Goal: Book appointment/travel/reservation

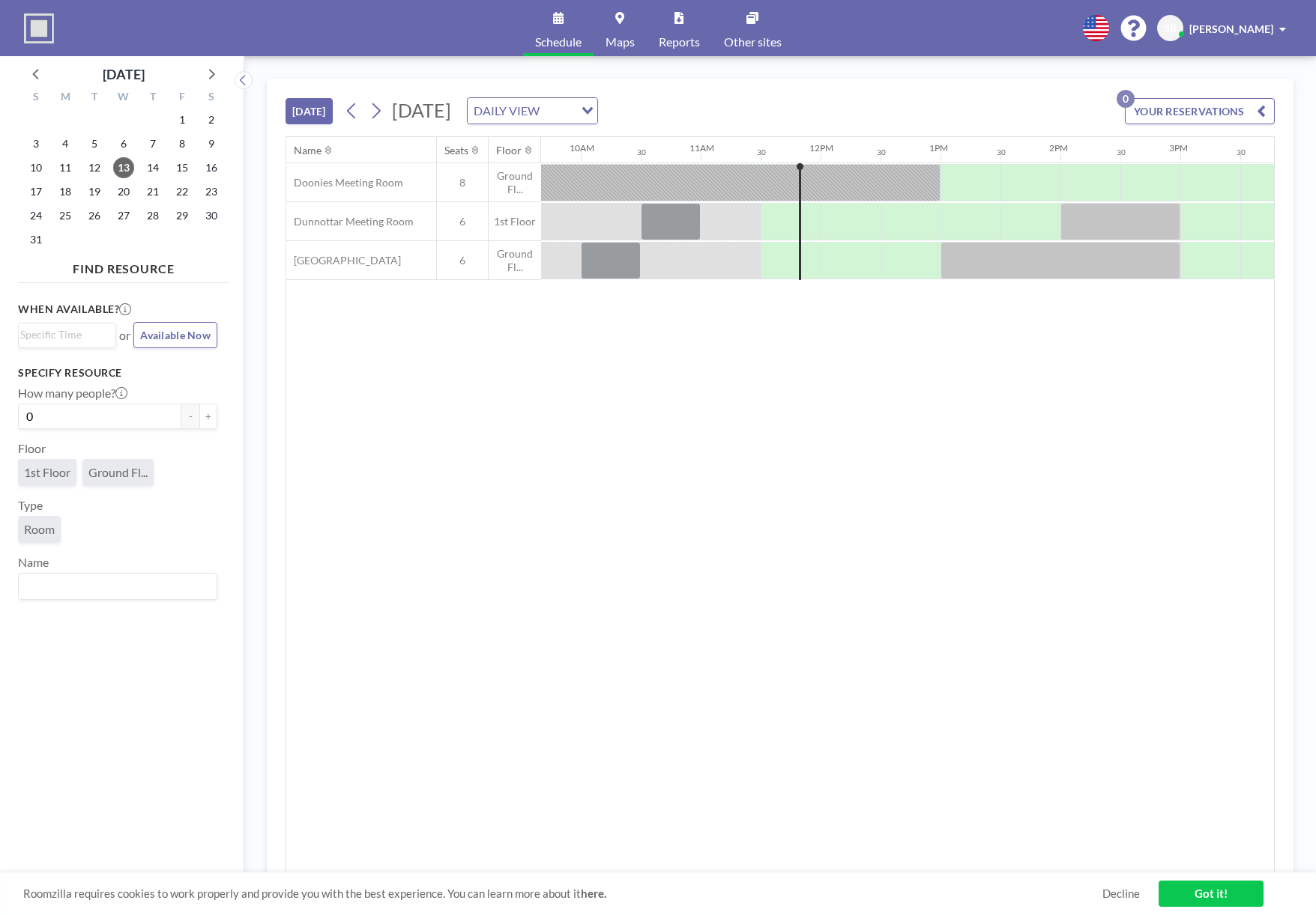
scroll to position [0, 1199]
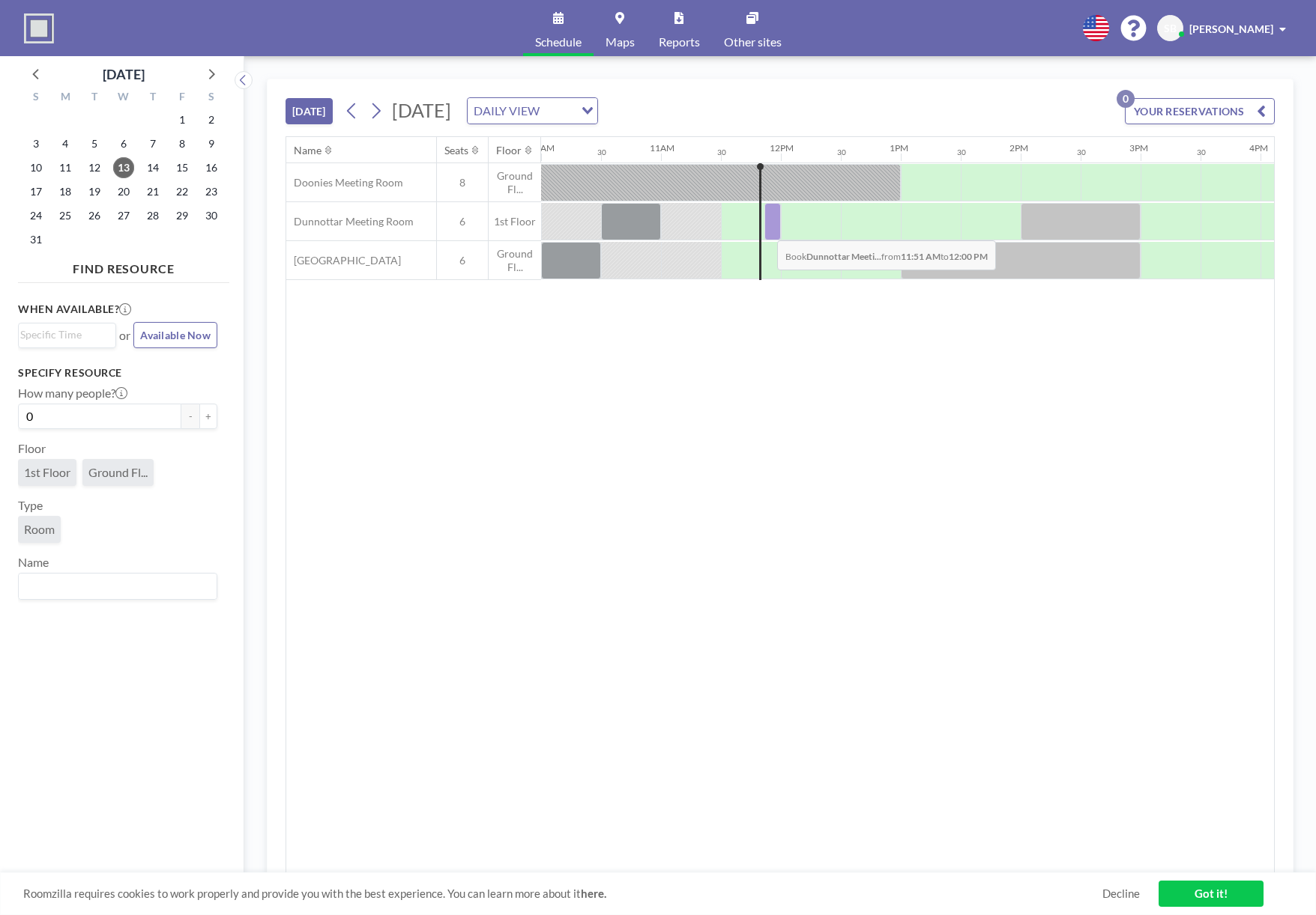
click at [765, 229] on div at bounding box center [772, 222] width 17 height 38
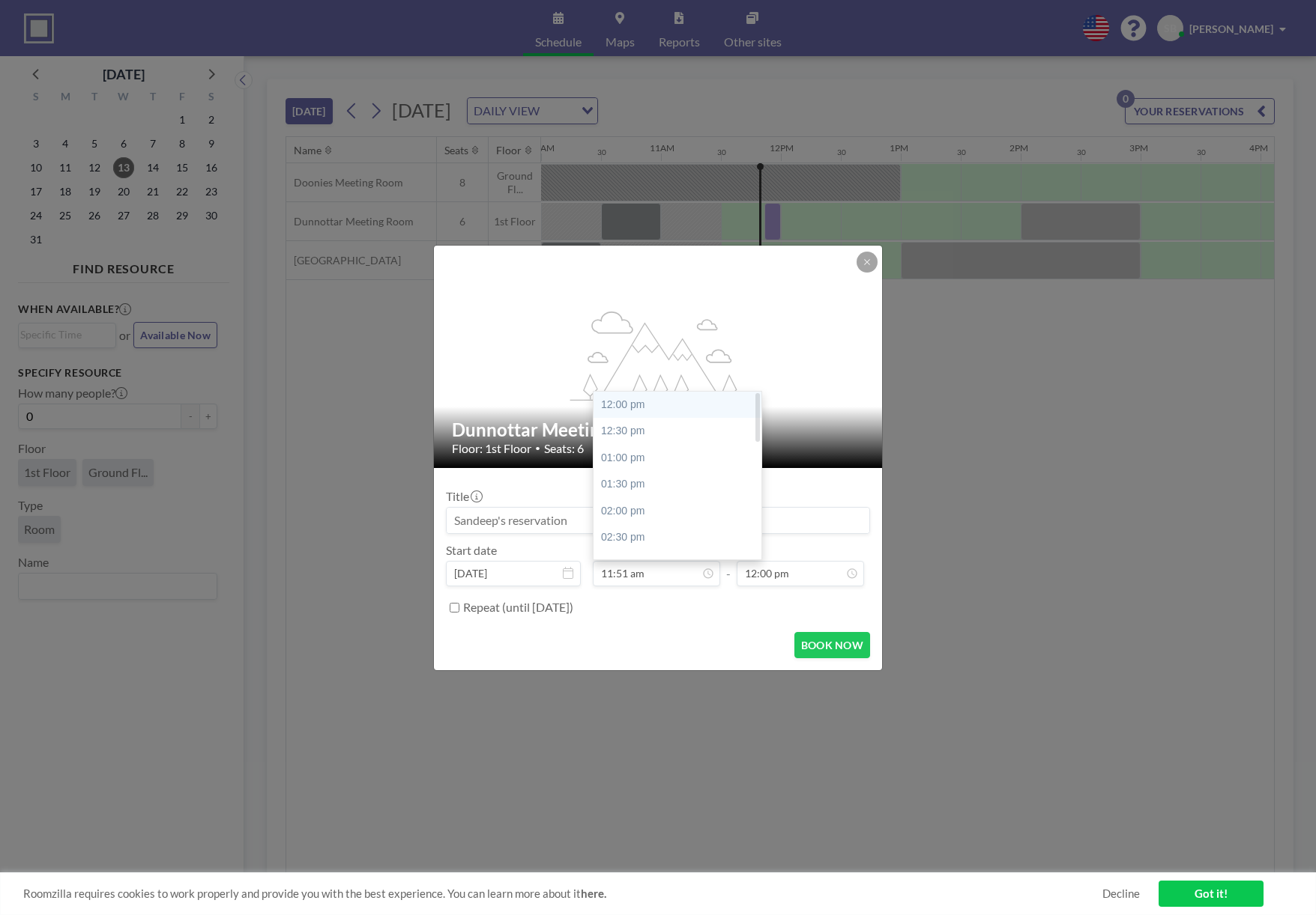
click at [628, 409] on div "12:00 pm" at bounding box center [677, 405] width 167 height 27
type input "12:00 pm"
type input "12:30 pm"
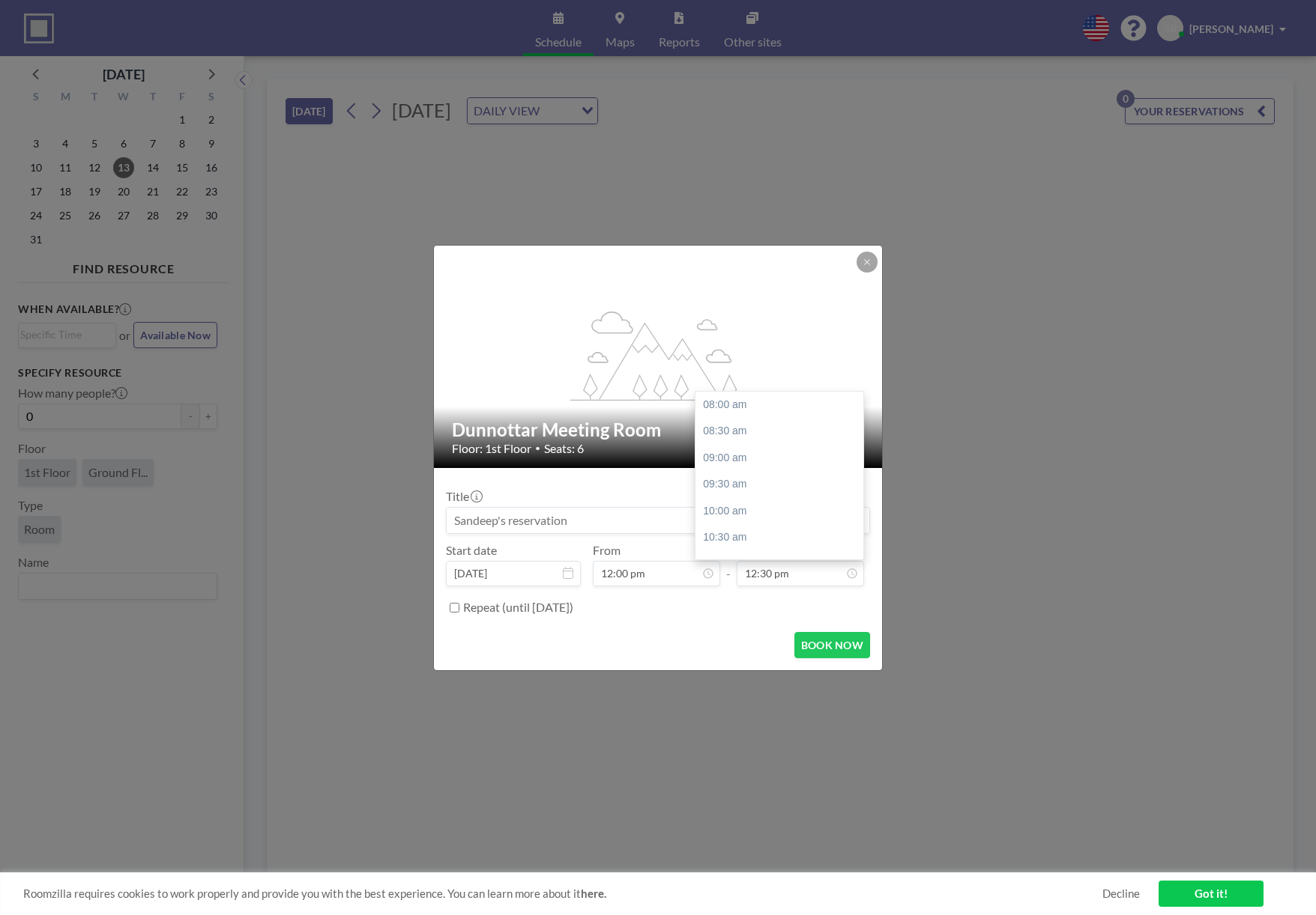
scroll to position [239, 0]
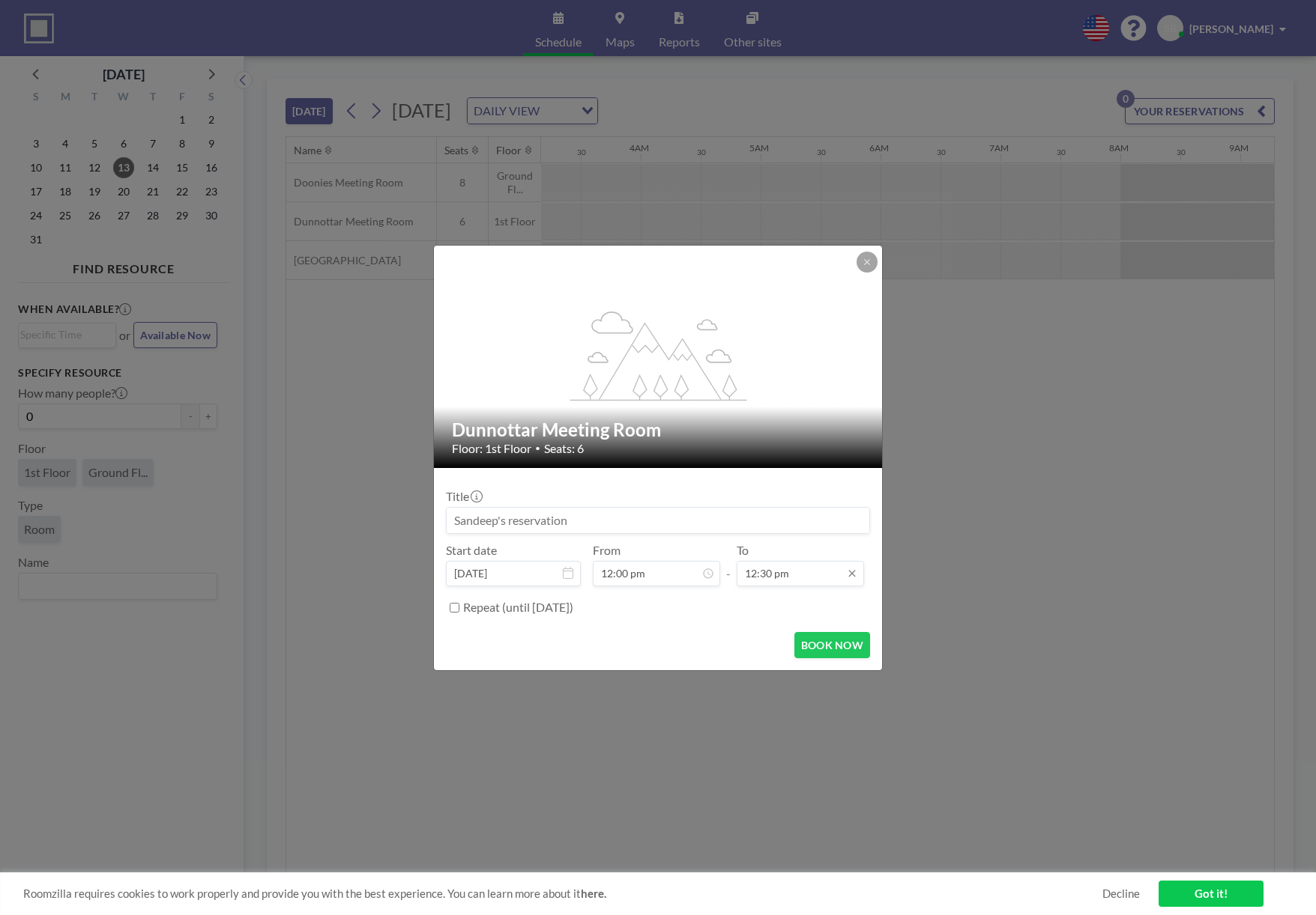
click at [814, 576] on input "12:30 pm" at bounding box center [800, 573] width 127 height 25
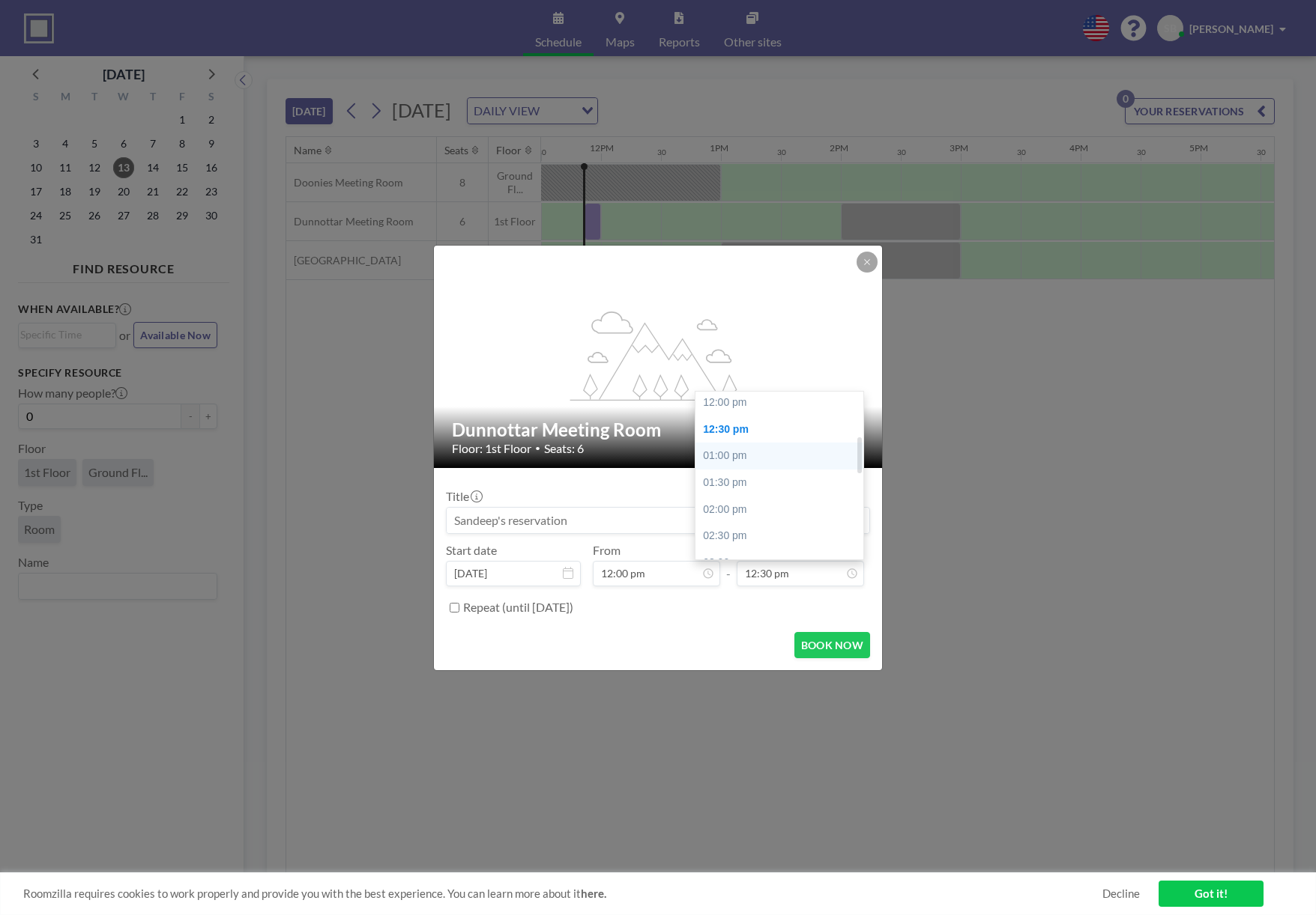
scroll to position [208, 0]
click at [734, 442] on div "12:30 pm" at bounding box center [779, 437] width 167 height 27
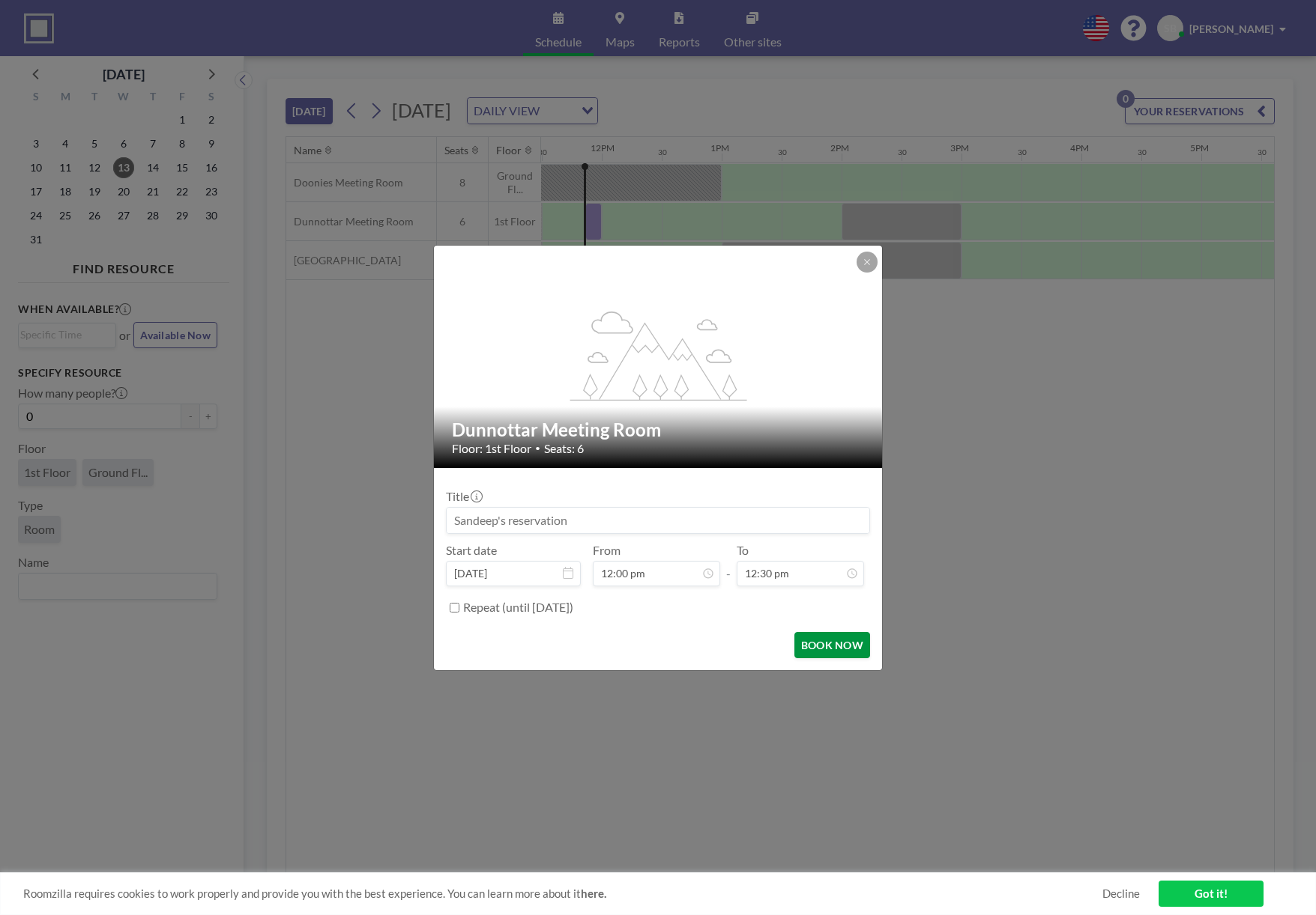
scroll to position [0, 1378]
click at [816, 646] on button "BOOK NOW" at bounding box center [832, 645] width 75 height 26
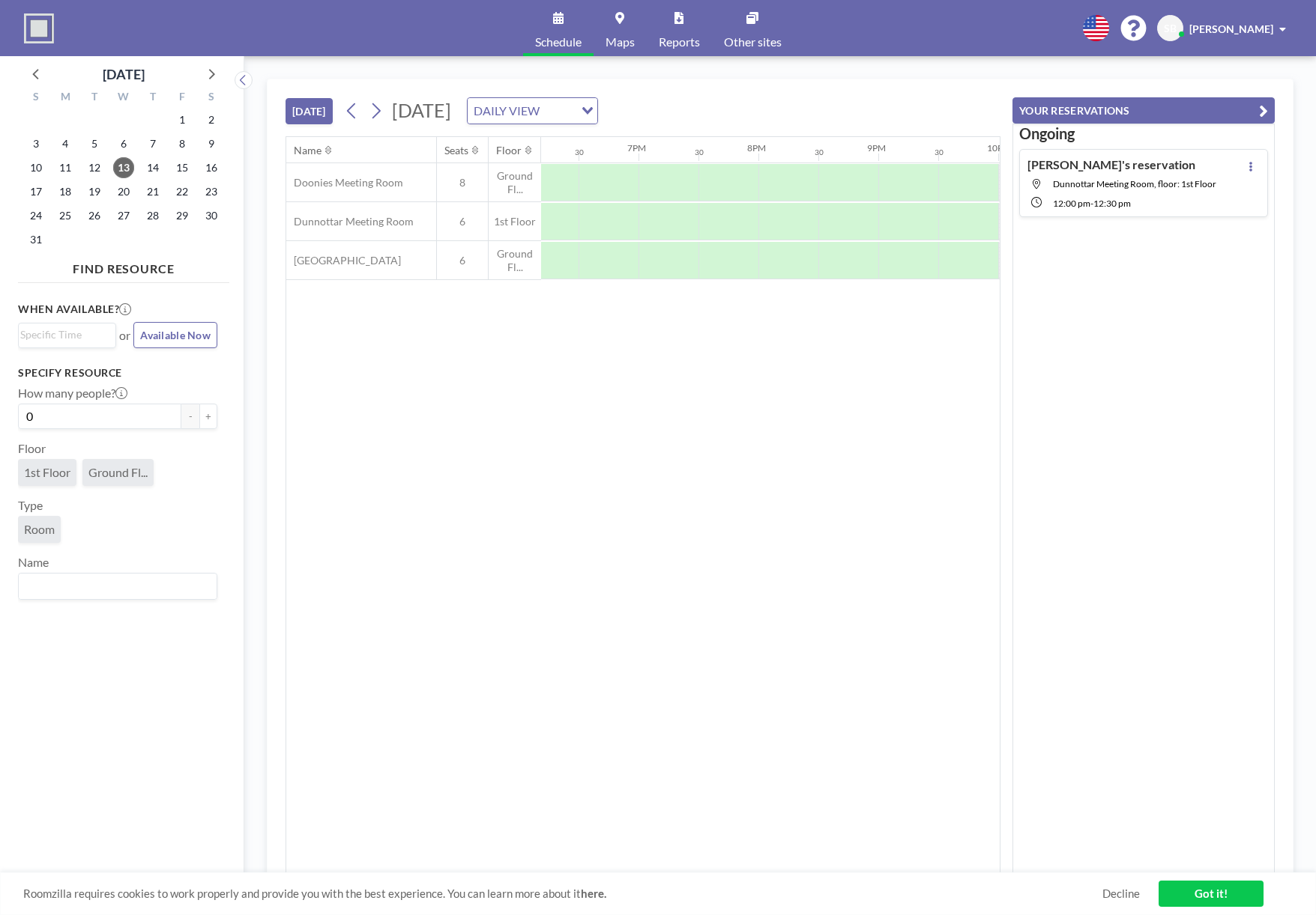
scroll to position [0, 2240]
click at [1103, 187] on span "Dunnottar Meeting Room, floor: 1st Floor" at bounding box center [1135, 183] width 163 height 11
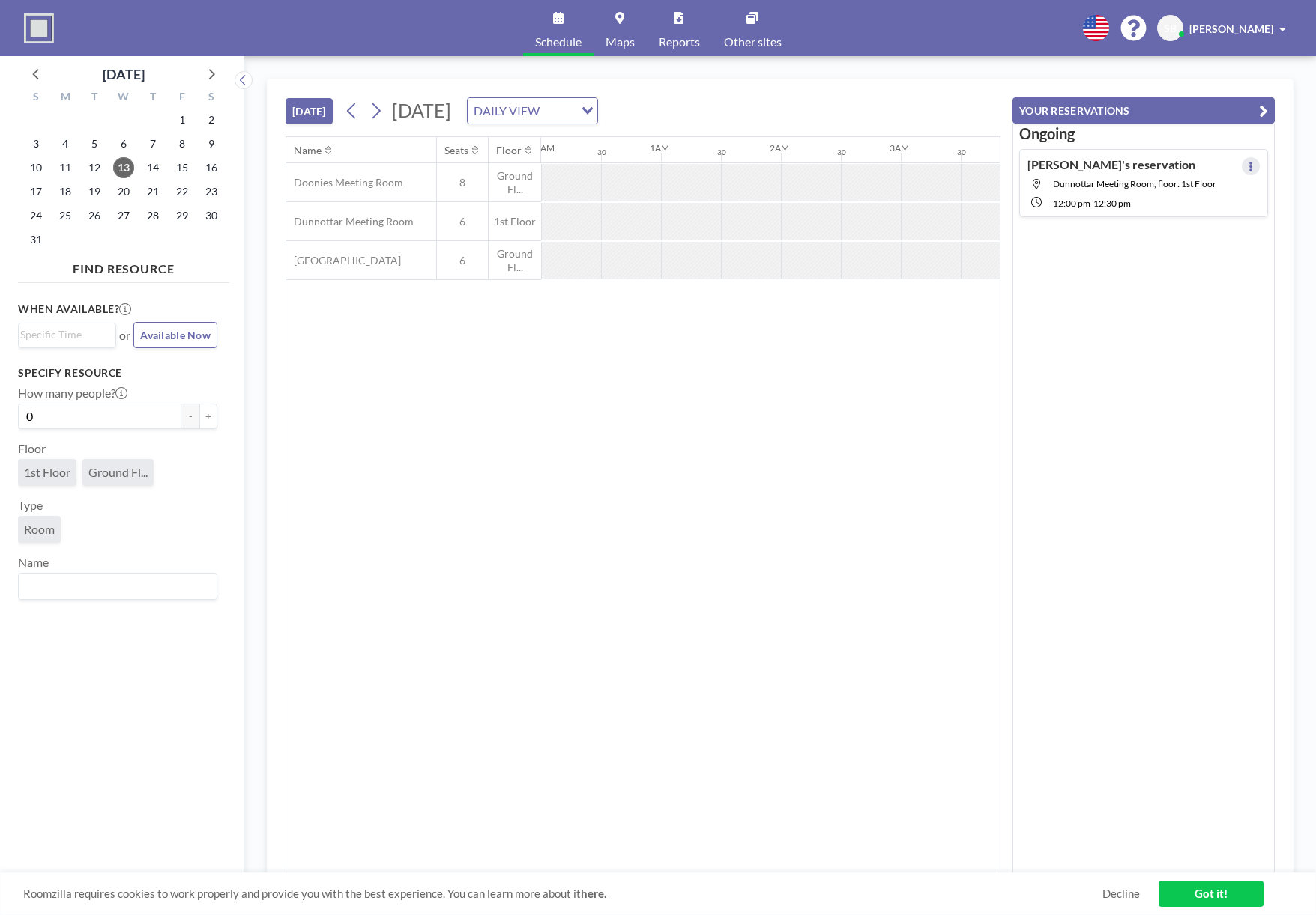
click at [1248, 171] on icon at bounding box center [1250, 167] width 6 height 10
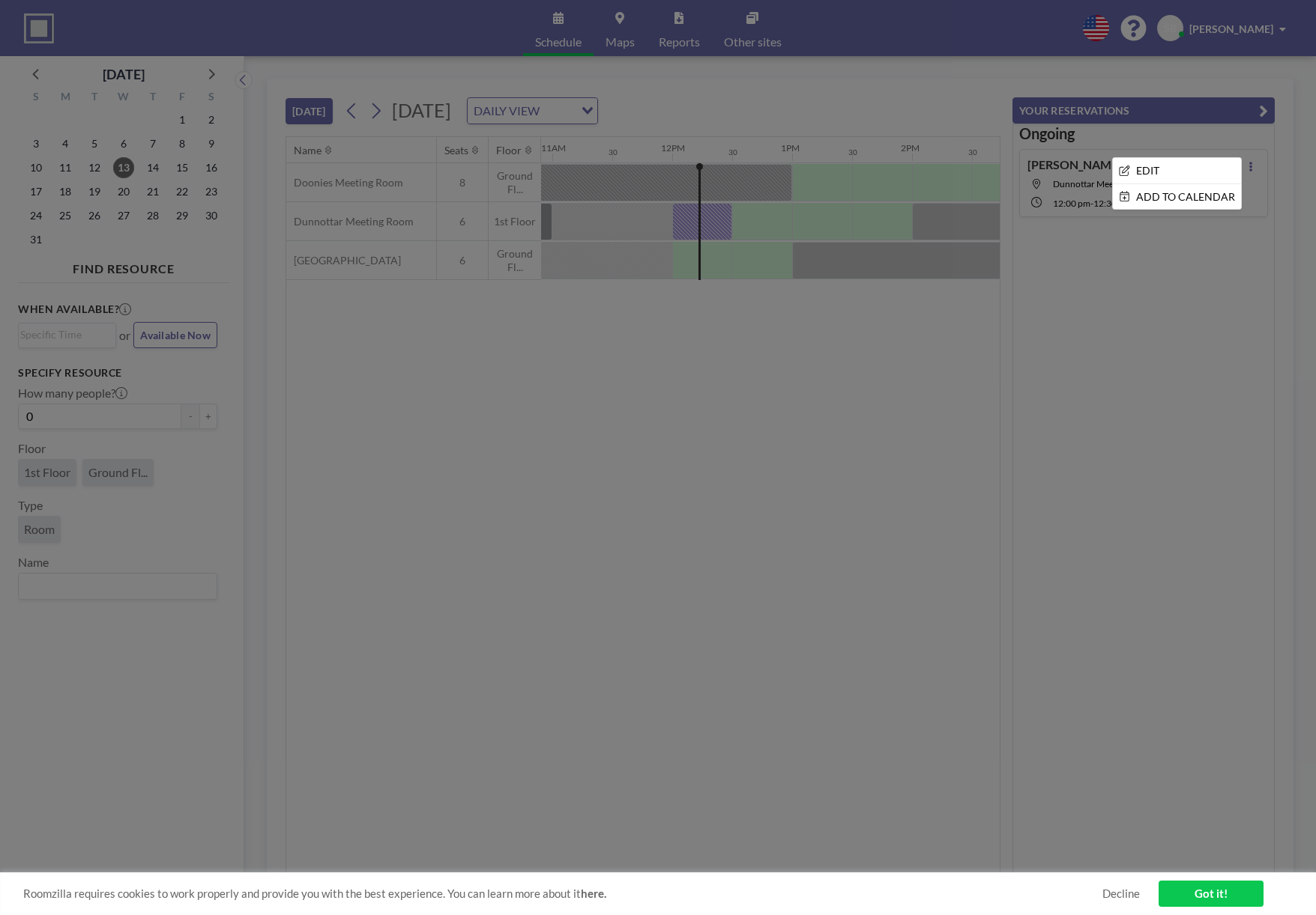
scroll to position [0, 1378]
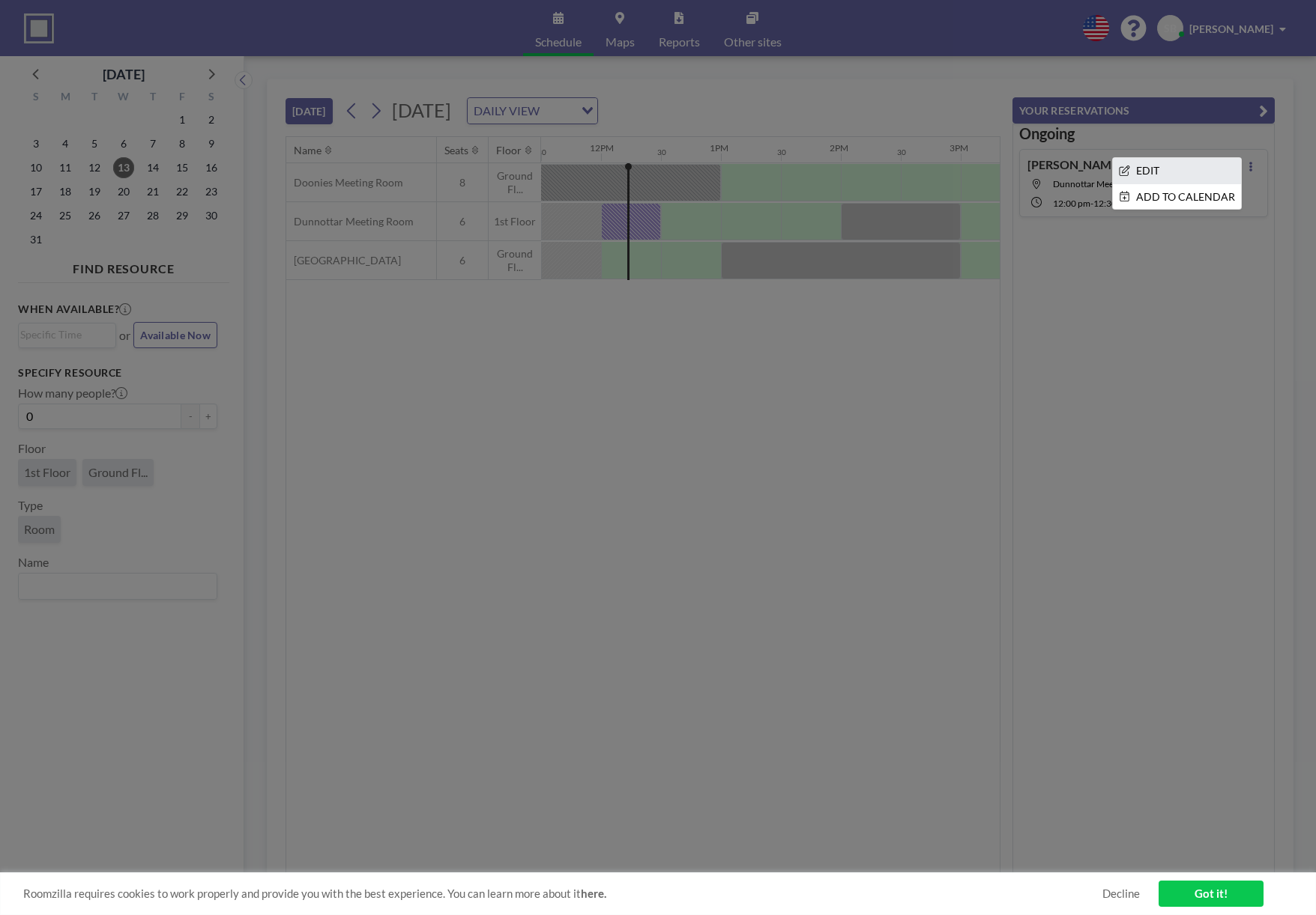
click at [1176, 174] on li "EDIT" at bounding box center [1177, 170] width 128 height 25
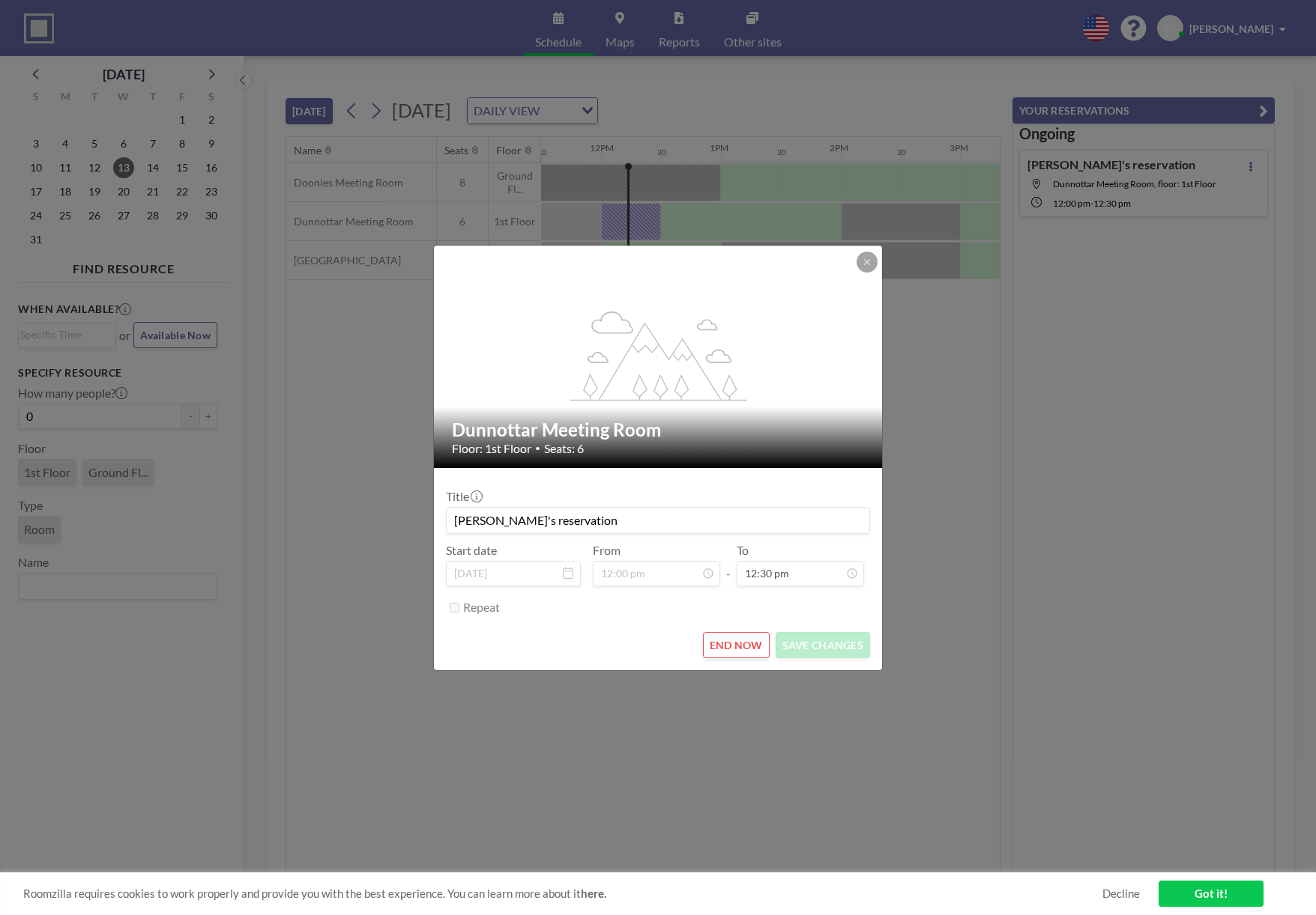
click at [735, 636] on button "END NOW" at bounding box center [736, 645] width 67 height 26
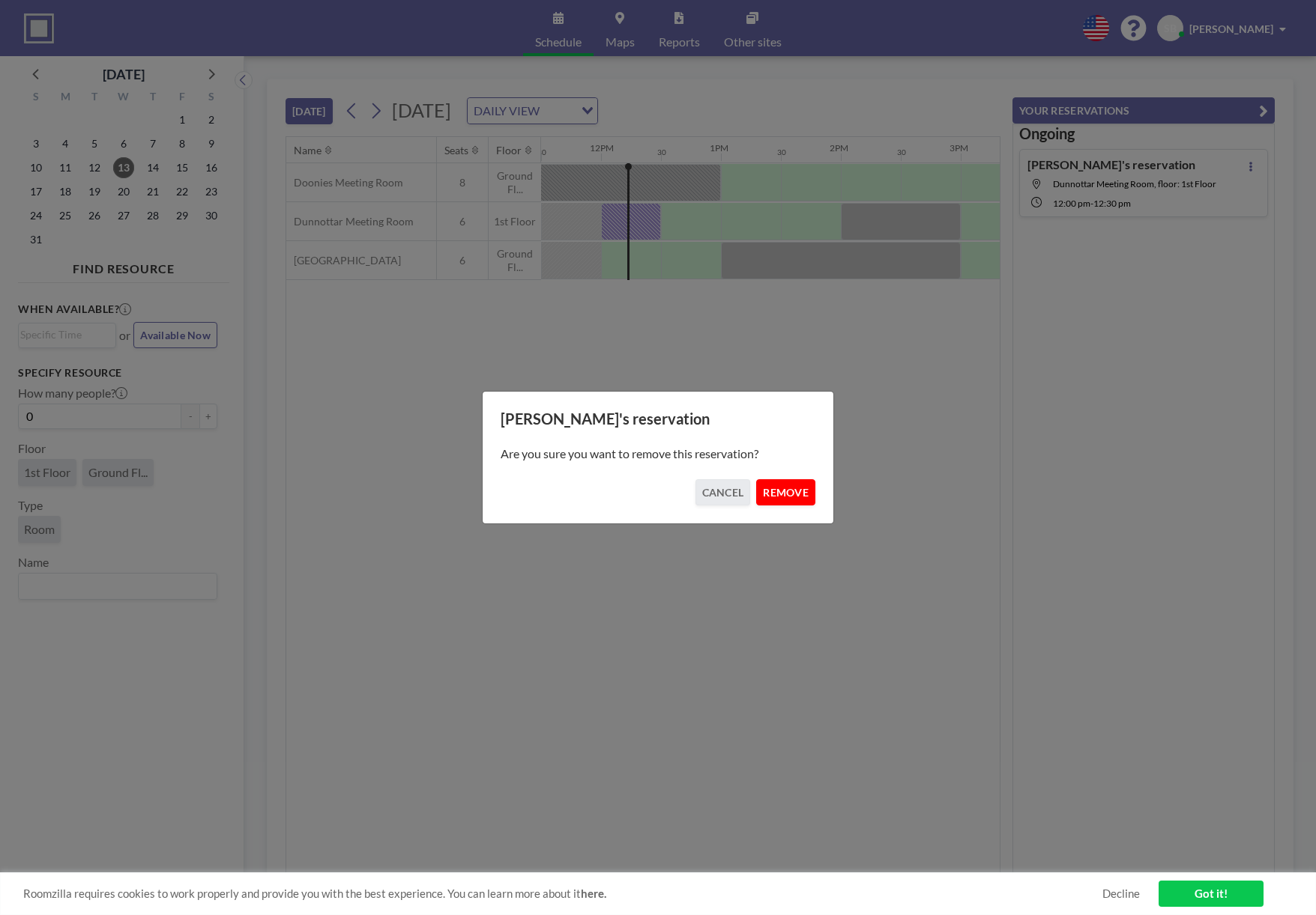
click at [765, 485] on button "REMOVE" at bounding box center [786, 493] width 60 height 26
